Goal: Task Accomplishment & Management: Complete application form

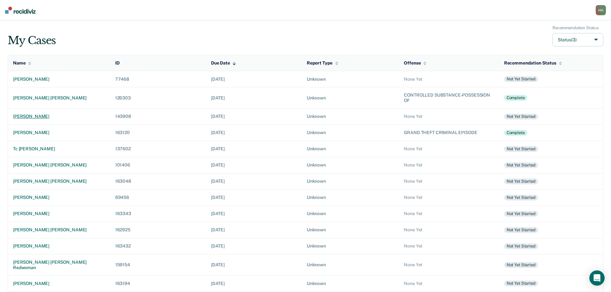
click at [38, 118] on div "[PERSON_NAME]" at bounding box center [59, 116] width 92 height 5
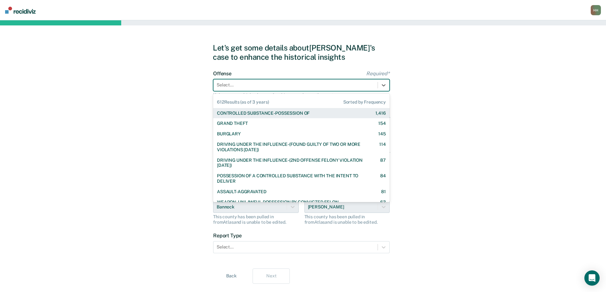
click at [244, 86] on div at bounding box center [296, 85] width 158 height 7
click at [260, 86] on div at bounding box center [296, 85] width 158 height 7
click at [264, 114] on div "CONTROLLED SUBSTANCE-POSSESSION OF" at bounding box center [263, 113] width 93 height 5
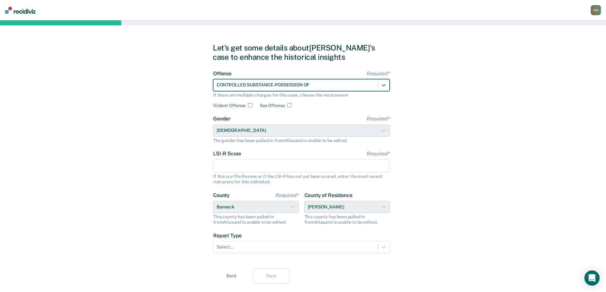
click at [234, 168] on input "LSI-R Score Required*" at bounding box center [301, 166] width 177 height 13
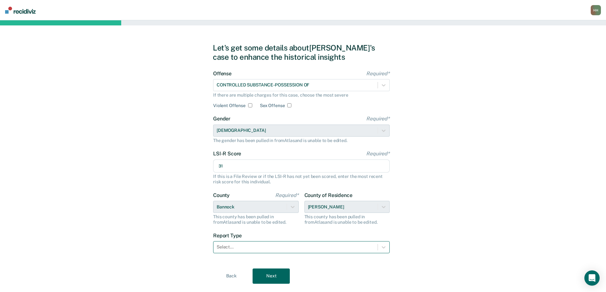
type input "31"
click at [241, 249] on div at bounding box center [296, 247] width 158 height 7
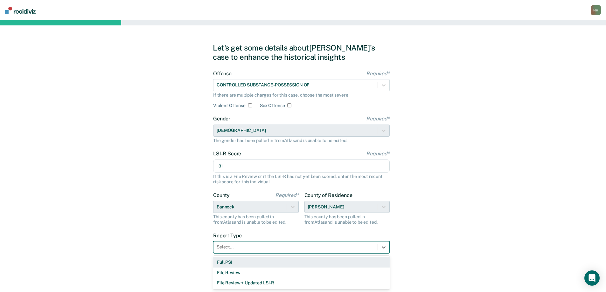
click at [238, 263] on div "Full PSI" at bounding box center [301, 262] width 177 height 10
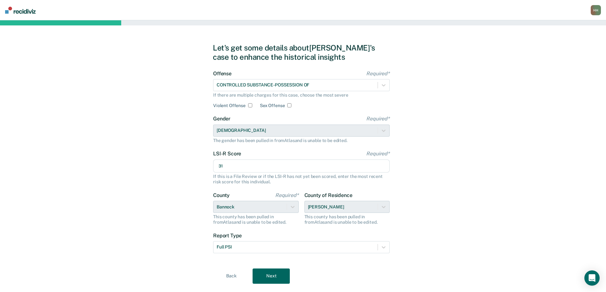
click at [271, 276] on button "Next" at bounding box center [271, 276] width 37 height 15
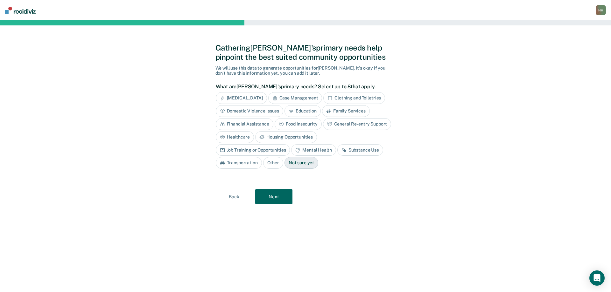
click at [313, 95] on div "Case Management" at bounding box center [295, 98] width 54 height 12
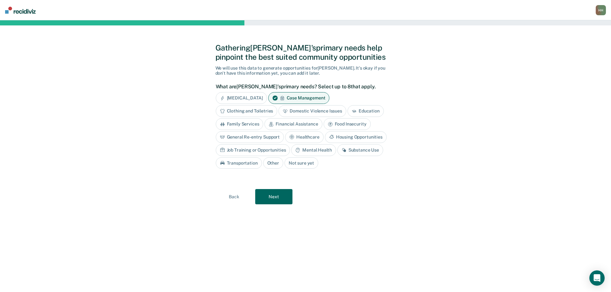
click at [276, 150] on div "Job Training or Opportunities" at bounding box center [253, 150] width 74 height 12
click at [372, 152] on div "Substance Use" at bounding box center [367, 150] width 46 height 12
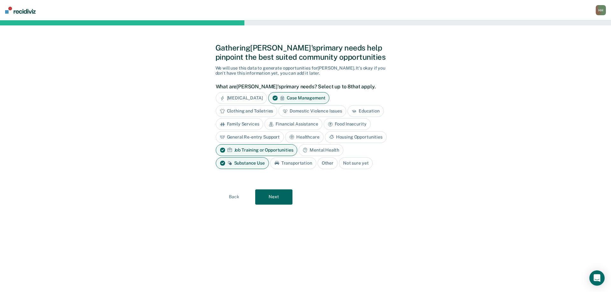
click at [274, 149] on div "Job Training or Opportunities" at bounding box center [257, 150] width 82 height 12
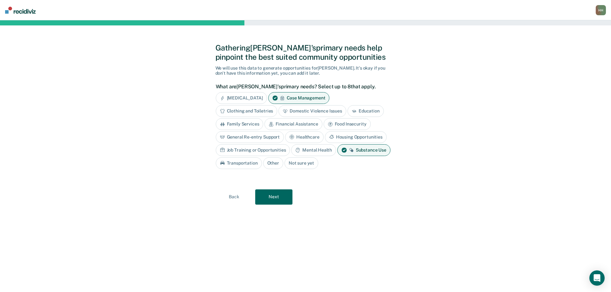
click at [276, 198] on button "Next" at bounding box center [273, 197] width 37 height 15
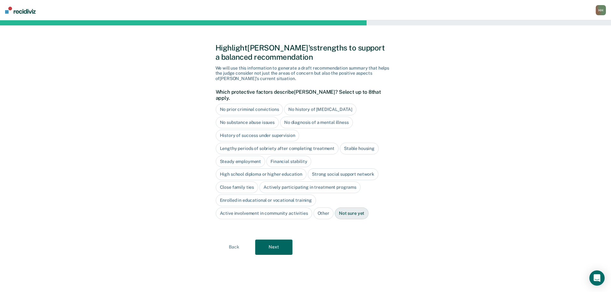
click at [338, 104] on div "No history of [MEDICAL_DATA]" at bounding box center [320, 110] width 72 height 12
click at [338, 117] on div "No diagnosis of a mental illness" at bounding box center [316, 123] width 73 height 12
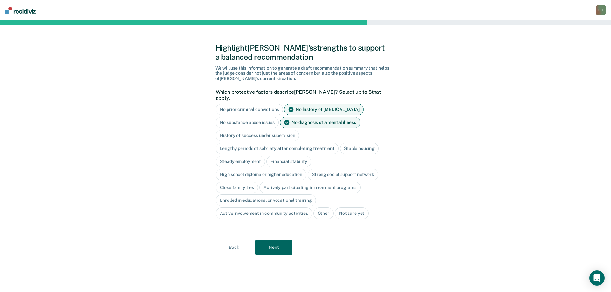
click at [365, 143] on div "Stable housing" at bounding box center [359, 149] width 39 height 12
click at [272, 243] on button "Next" at bounding box center [273, 247] width 37 height 15
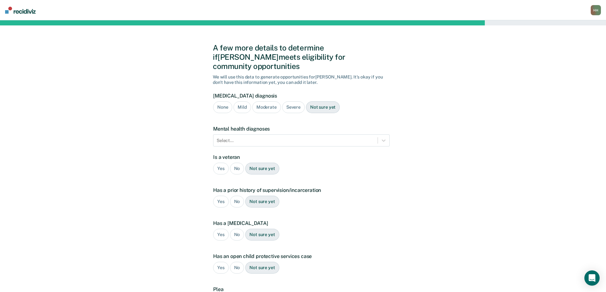
click at [291, 101] on div "Severe" at bounding box center [293, 107] width 23 height 12
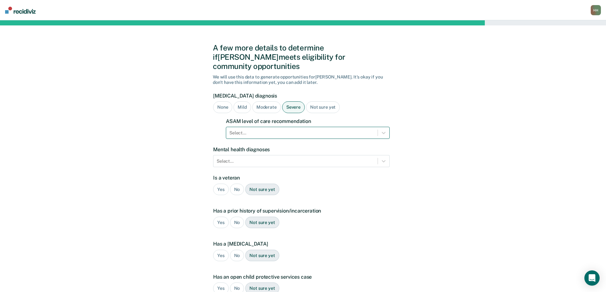
click at [274, 130] on div at bounding box center [301, 133] width 145 height 7
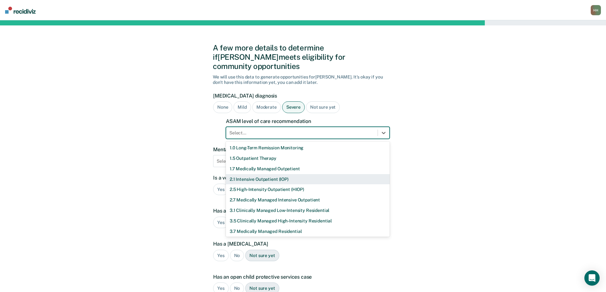
click at [262, 174] on div "2.1 Intensive Outpatient (IOP)" at bounding box center [308, 179] width 164 height 10
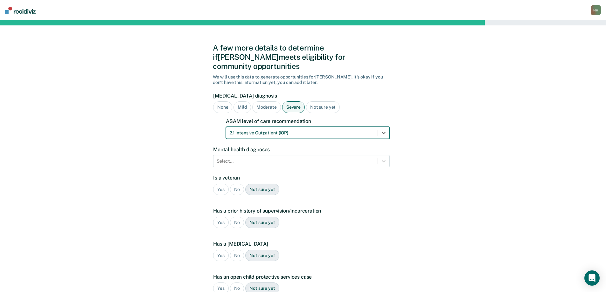
click at [238, 184] on div "No" at bounding box center [237, 190] width 14 height 12
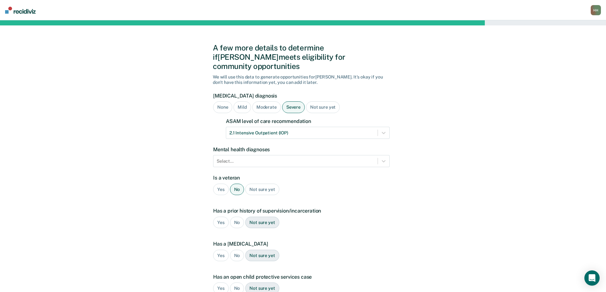
click at [219, 217] on div "Yes" at bounding box center [221, 223] width 16 height 12
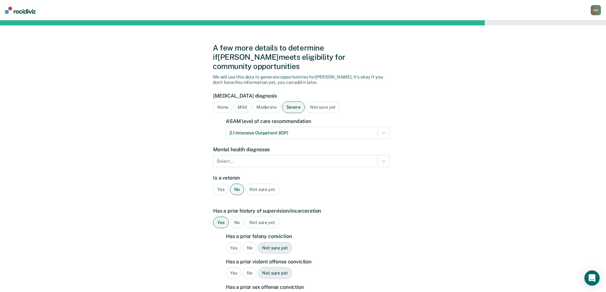
click at [233, 242] on div "Yes" at bounding box center [234, 248] width 16 height 12
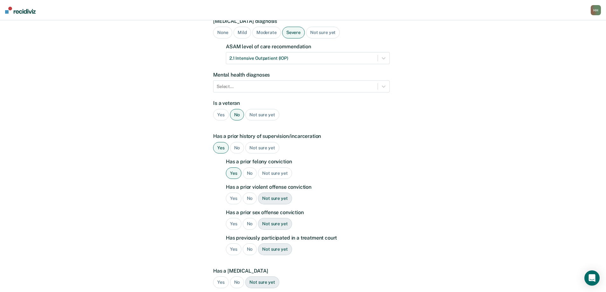
scroll to position [95, 0]
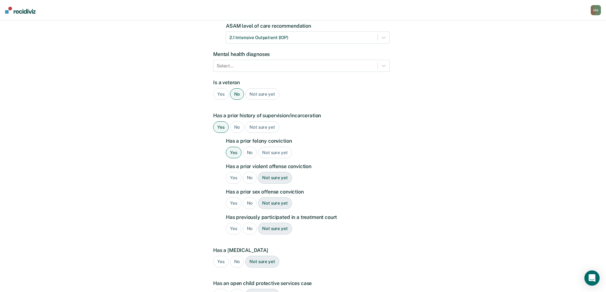
click at [250, 172] on div "No" at bounding box center [250, 178] width 14 height 12
click at [249, 198] on div "No" at bounding box center [250, 204] width 14 height 12
click at [232, 223] on div "Yes" at bounding box center [234, 229] width 16 height 12
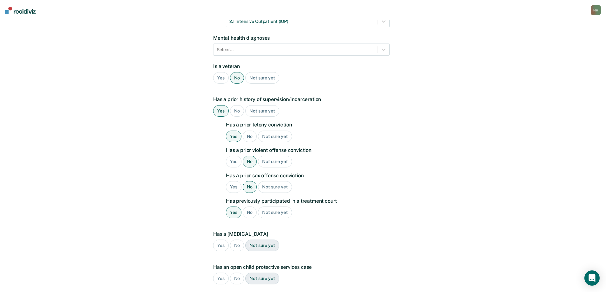
scroll to position [159, 0]
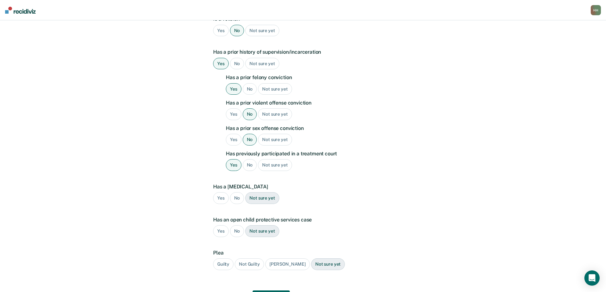
drag, startPoint x: 237, startPoint y: 190, endPoint x: 237, endPoint y: 198, distance: 8.6
click at [237, 192] on div "No" at bounding box center [237, 198] width 14 height 12
click at [236, 225] on div "No" at bounding box center [237, 231] width 14 height 12
click at [227, 259] on div "Guilty" at bounding box center [223, 265] width 20 height 12
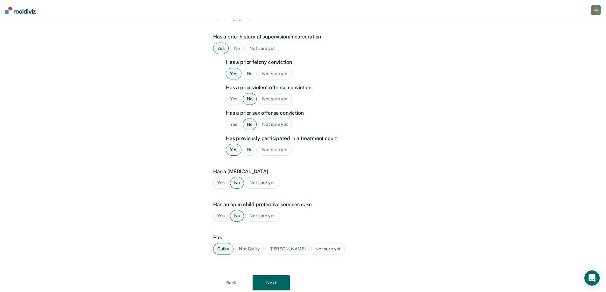
scroll to position [186, 0]
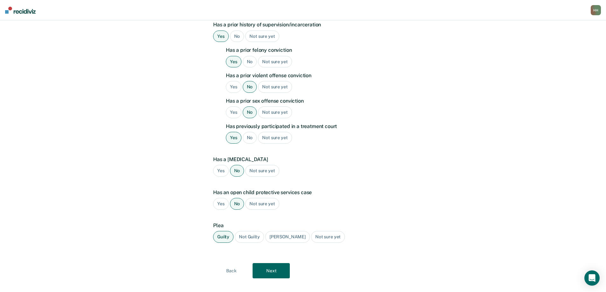
click at [273, 263] on button "Next" at bounding box center [271, 270] width 37 height 15
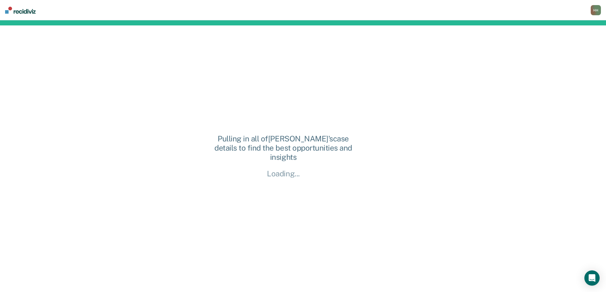
scroll to position [0, 0]
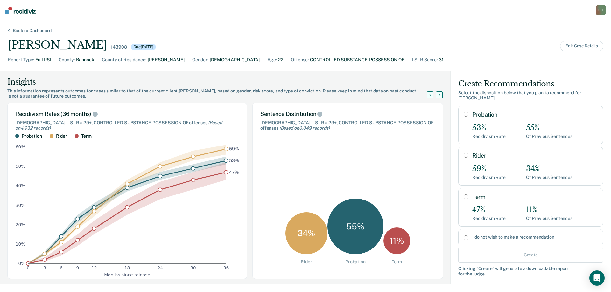
click at [463, 194] on input "Term" at bounding box center [465, 196] width 5 height 5
radio input "true"
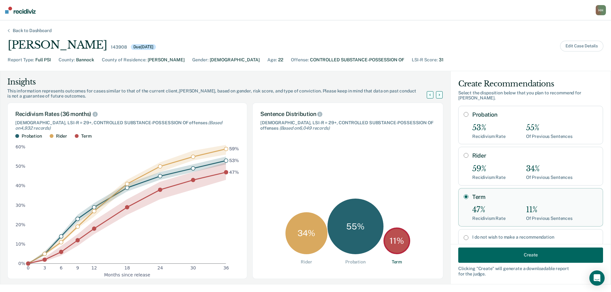
click at [523, 254] on button "Create" at bounding box center [530, 254] width 145 height 15
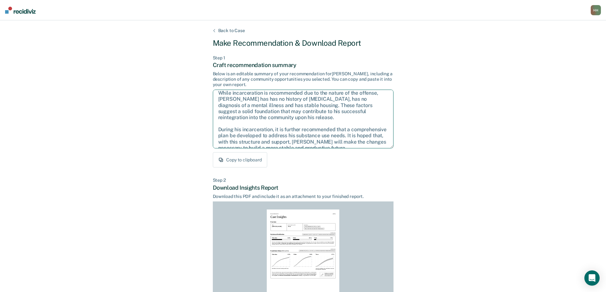
scroll to position [35, 0]
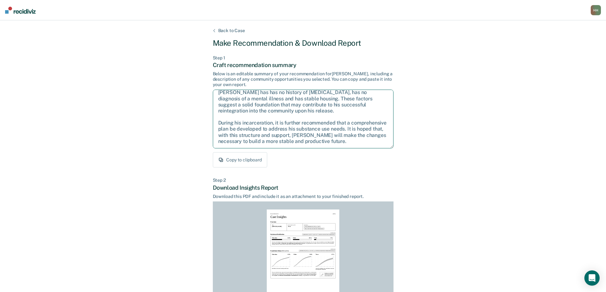
drag, startPoint x: 218, startPoint y: 98, endPoint x: 373, endPoint y: 147, distance: 163.5
click at [373, 147] on textarea "Given the circumstances of this case, it is recommended that [PERSON_NAME] be s…" at bounding box center [303, 119] width 181 height 59
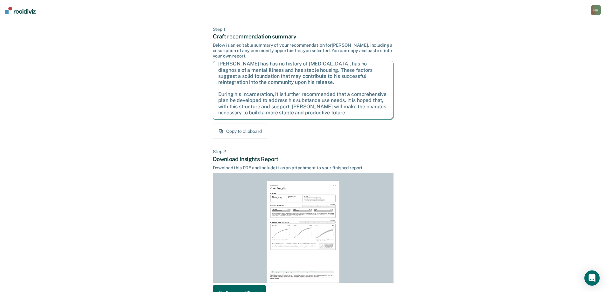
scroll to position [70, 0]
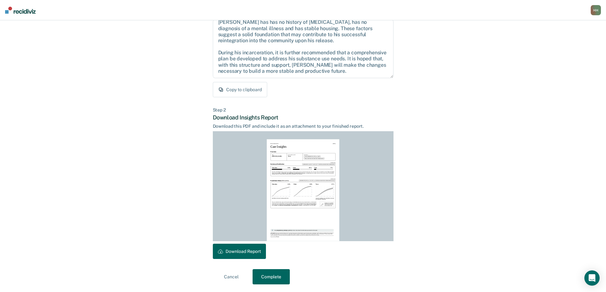
click at [250, 252] on button "Download Report" at bounding box center [239, 251] width 53 height 15
click at [272, 278] on button "Complete" at bounding box center [271, 276] width 37 height 15
